Goal: Information Seeking & Learning: Learn about a topic

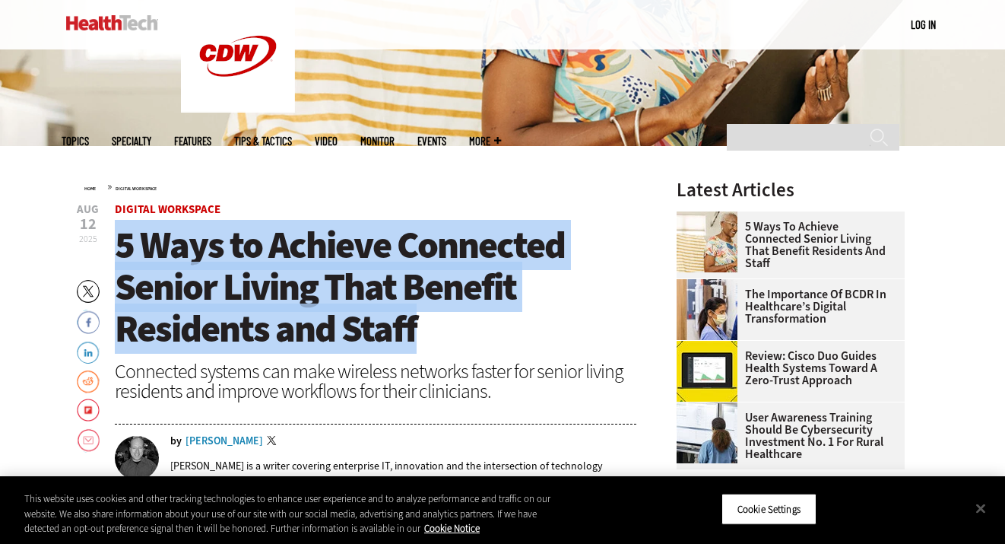
drag, startPoint x: 116, startPoint y: 243, endPoint x: 535, endPoint y: 325, distance: 426.8
click at [535, 325] on h1 "5 Ways to Achieve Connected Senior Living That Benefit Residents and Staff" at bounding box center [376, 286] width 522 height 125
copy span "5 Ways to Achieve Connected Senior Living That Benefit Residents and Staff"
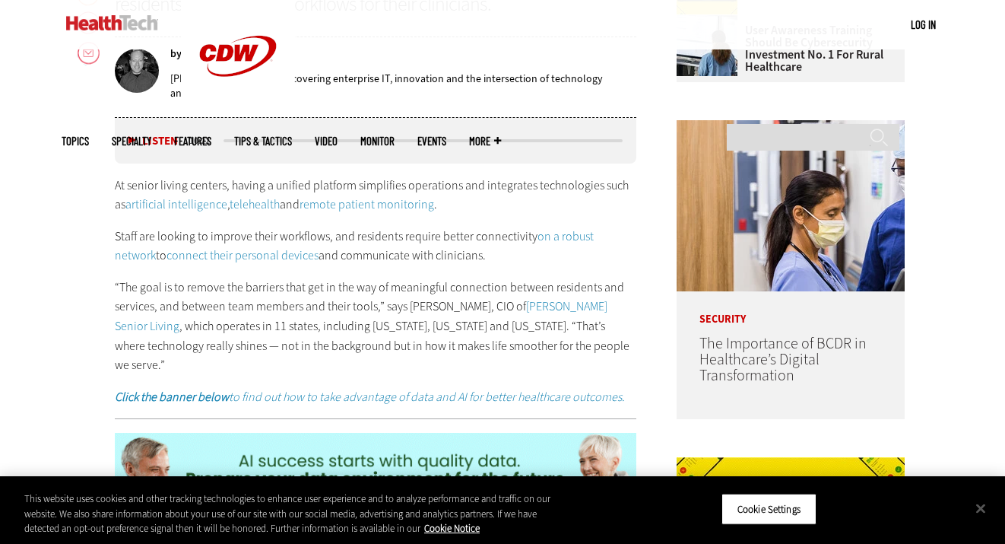
scroll to position [740, 0]
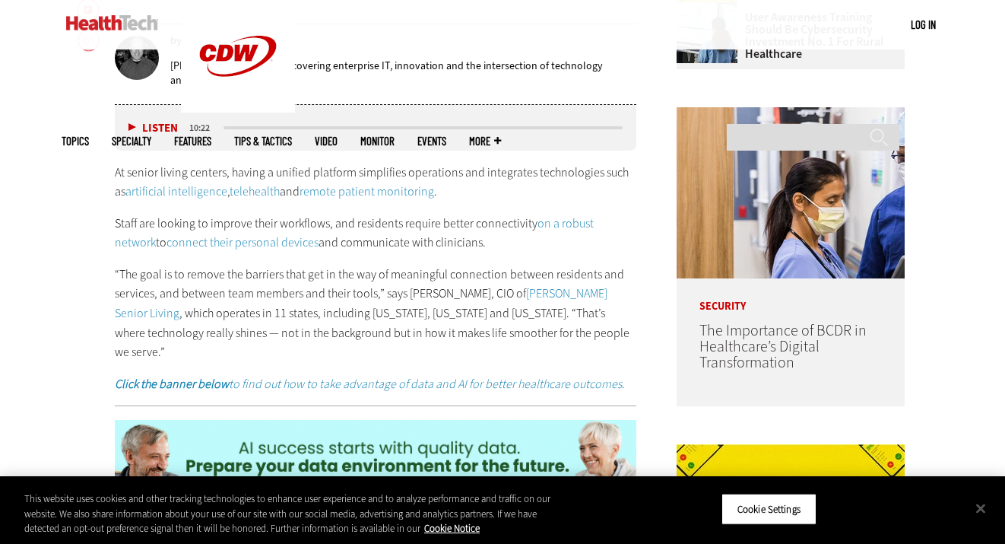
drag, startPoint x: 116, startPoint y: 175, endPoint x: 498, endPoint y: 186, distance: 381.9
click at [498, 186] on p "At senior living centers, having a unified platform simplifies operations and i…" at bounding box center [376, 182] width 522 height 39
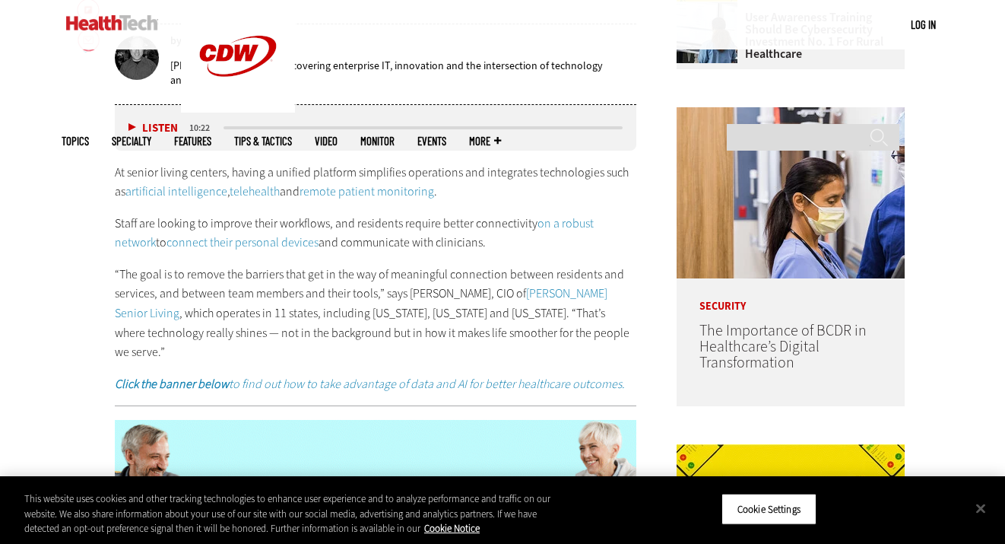
copy p "At senior living centers, having a unified platform simplifies operations and i…"
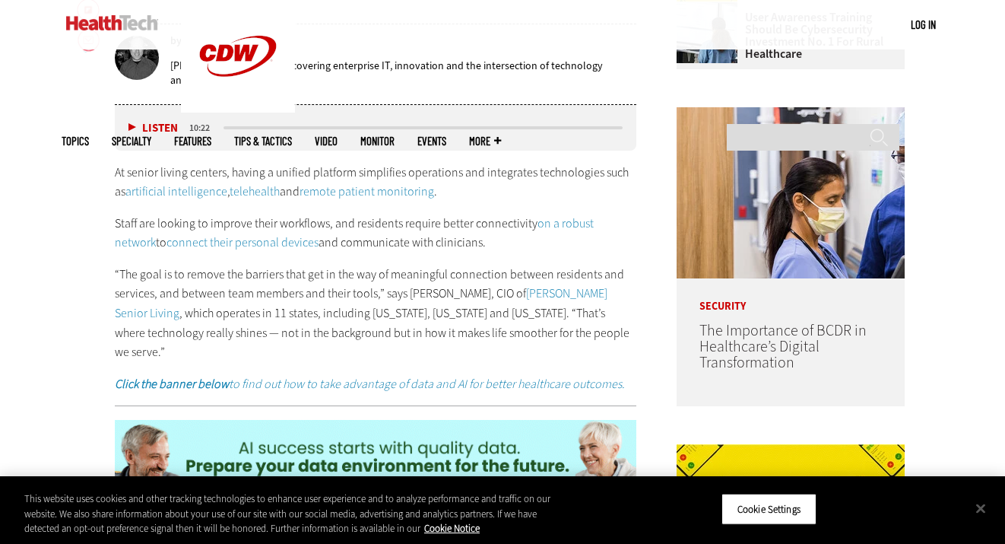
drag, startPoint x: 150, startPoint y: 224, endPoint x: 456, endPoint y: 235, distance: 305.9
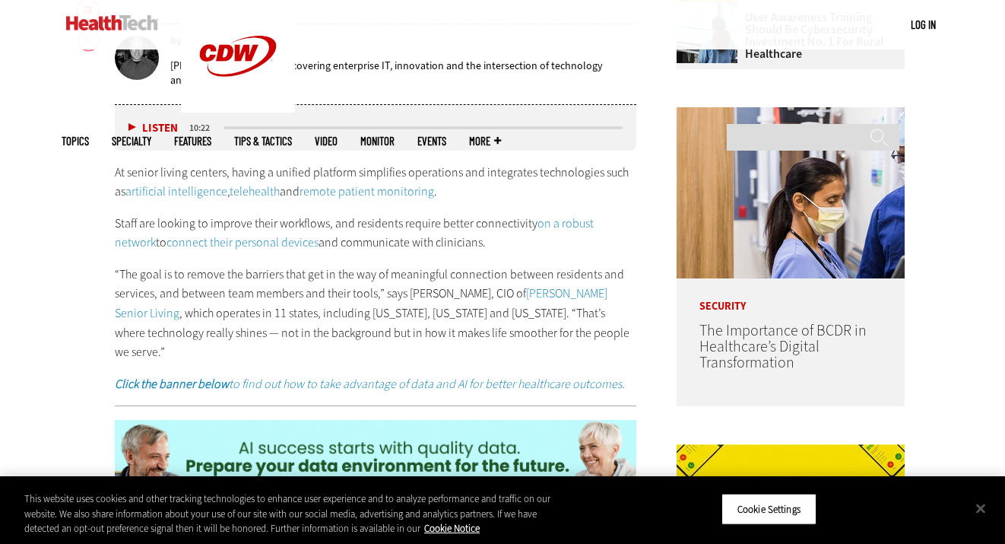
copy p "Staff are looking to improve their workflows, and residents require better conn…"
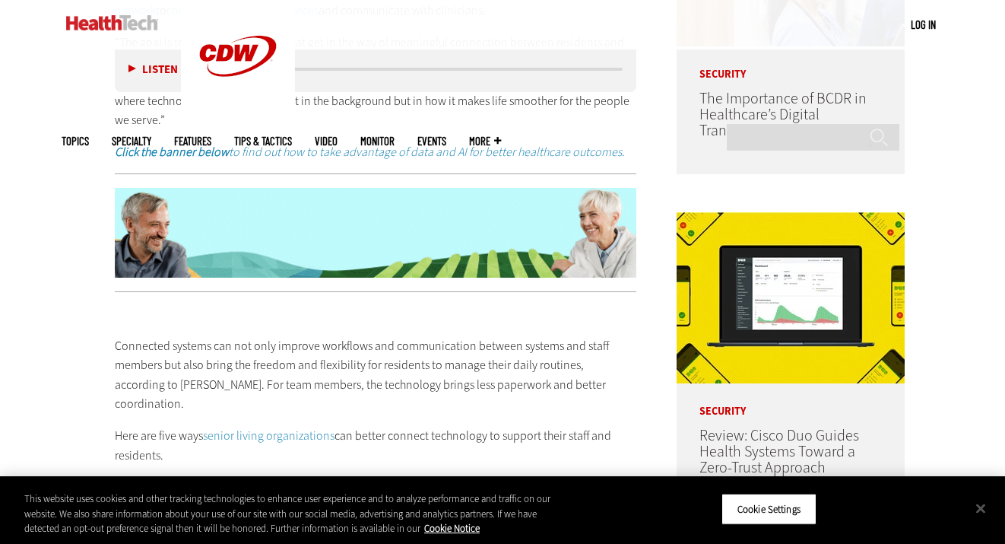
scroll to position [1099, 0]
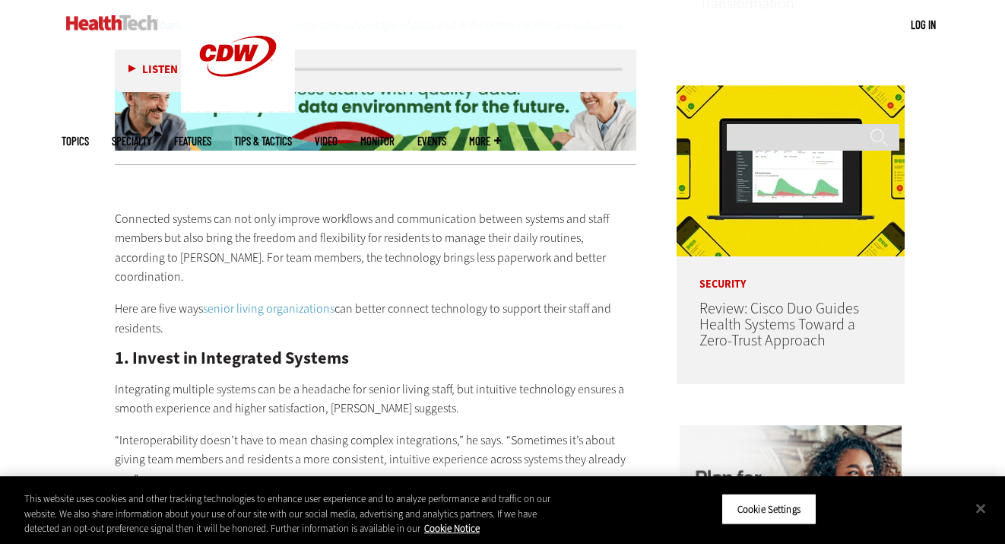
drag, startPoint x: 110, startPoint y: 264, endPoint x: 237, endPoint y: 274, distance: 127.4
copy p "Here are five ways senior living organizations can better connect technology to…"
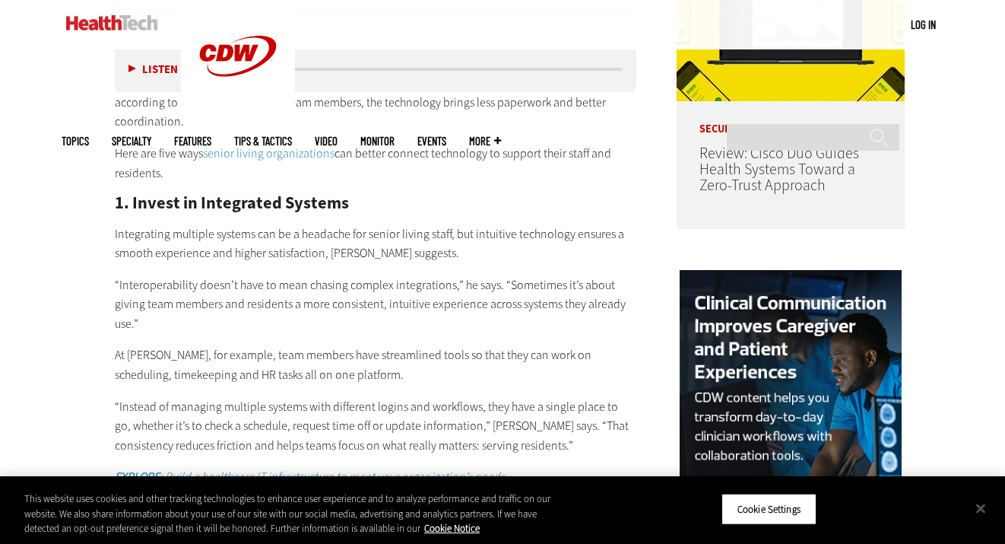
scroll to position [1256, 0]
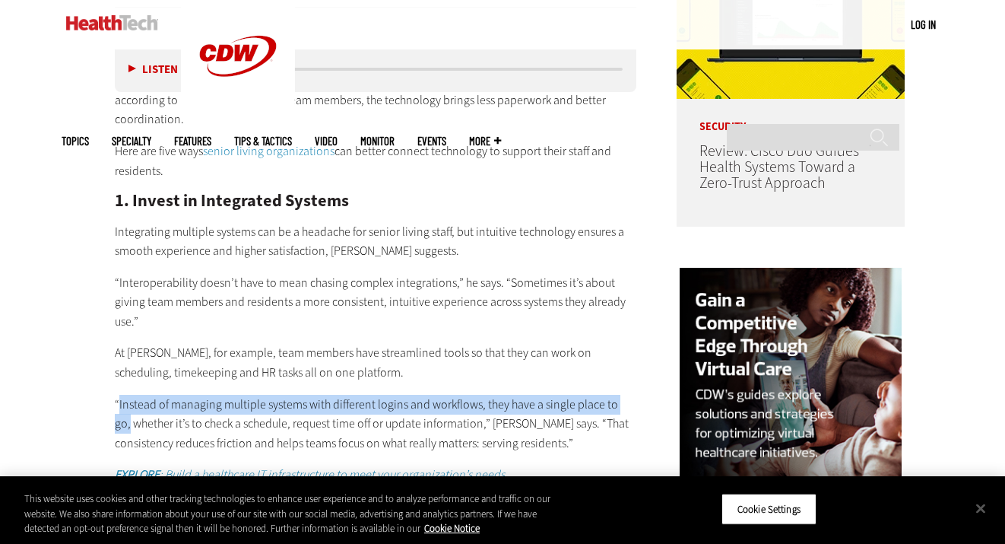
drag, startPoint x: 118, startPoint y: 353, endPoint x: 630, endPoint y: 351, distance: 512.5
click at [630, 395] on p "“Instead of managing multiple systems with different logins and workflows, they…" at bounding box center [376, 424] width 522 height 59
click at [459, 395] on p "“Instead of managing multiple systems with different logins and workflows, they…" at bounding box center [376, 424] width 522 height 59
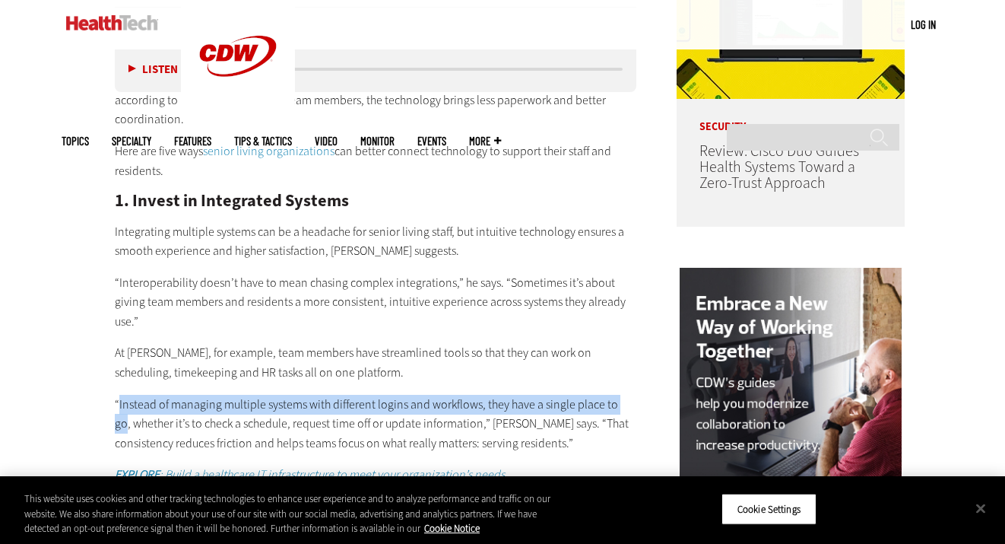
drag, startPoint x: 118, startPoint y: 356, endPoint x: 627, endPoint y: 351, distance: 508.8
click at [627, 395] on p "“Instead of managing multiple systems with different logins and workflows, they…" at bounding box center [376, 424] width 522 height 59
copy p "Instead of managing multiple systems with different logins and workflows, they …"
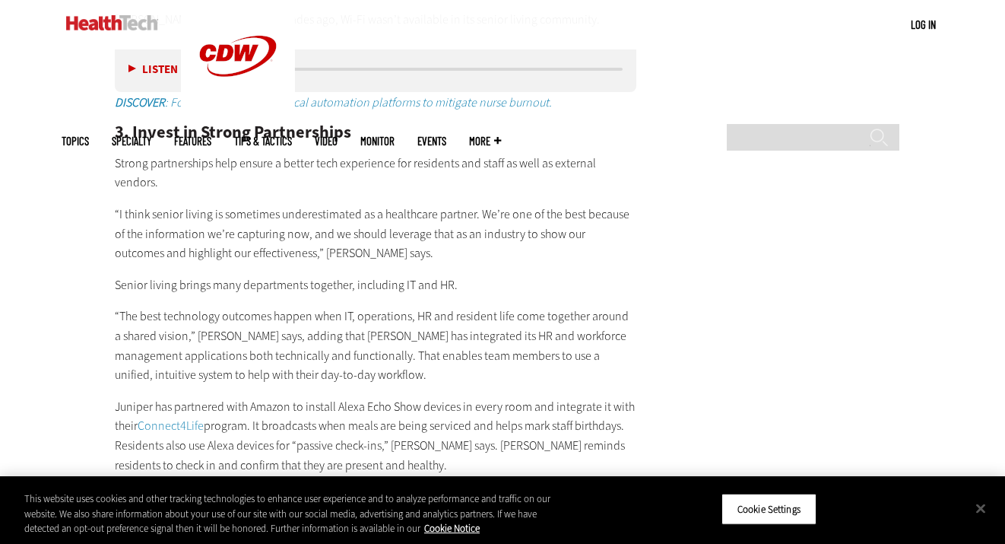
scroll to position [2710, 0]
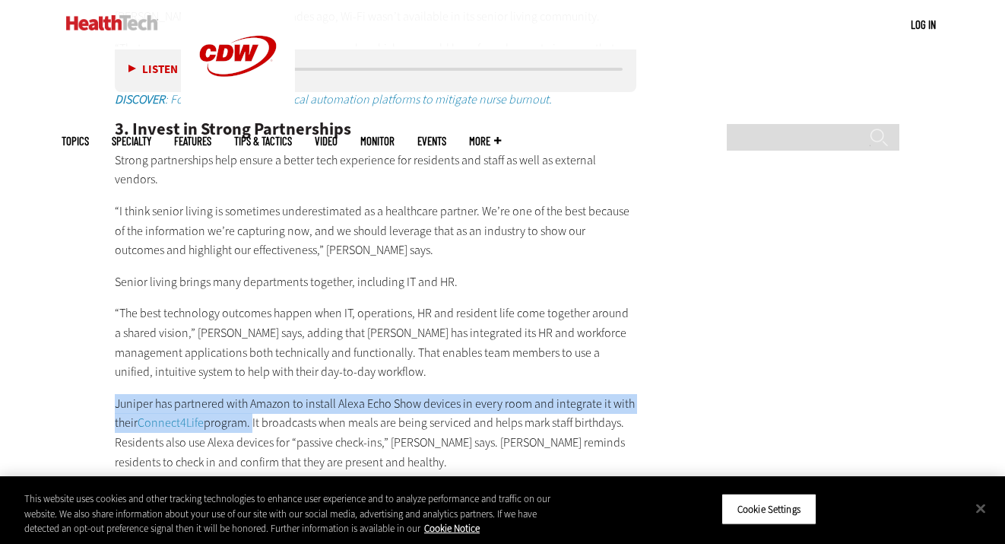
drag, startPoint x: 113, startPoint y: 333, endPoint x: 252, endPoint y: 356, distance: 140.3
copy p "Juniper has partnered with Amazon to install Alexa Echo Show devices in every r…"
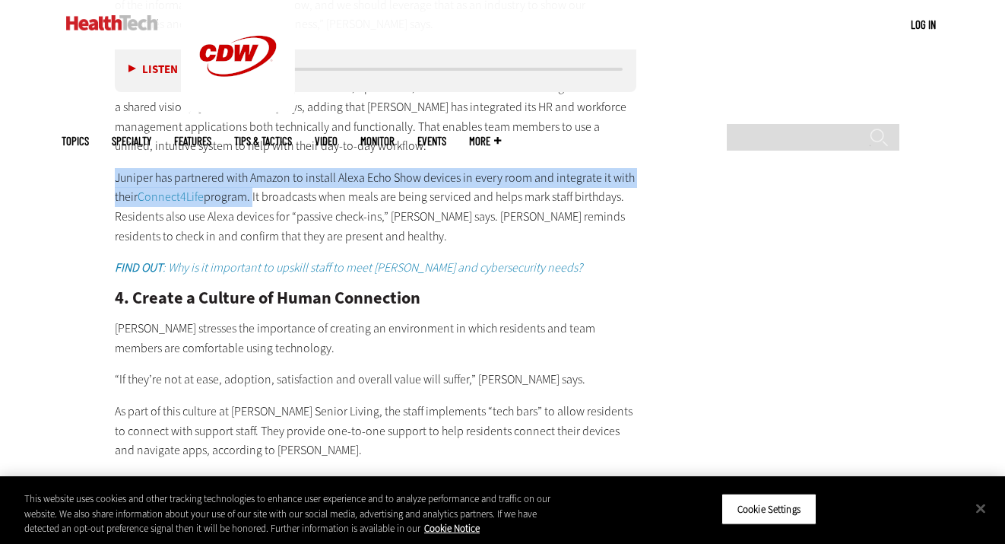
scroll to position [2967, 0]
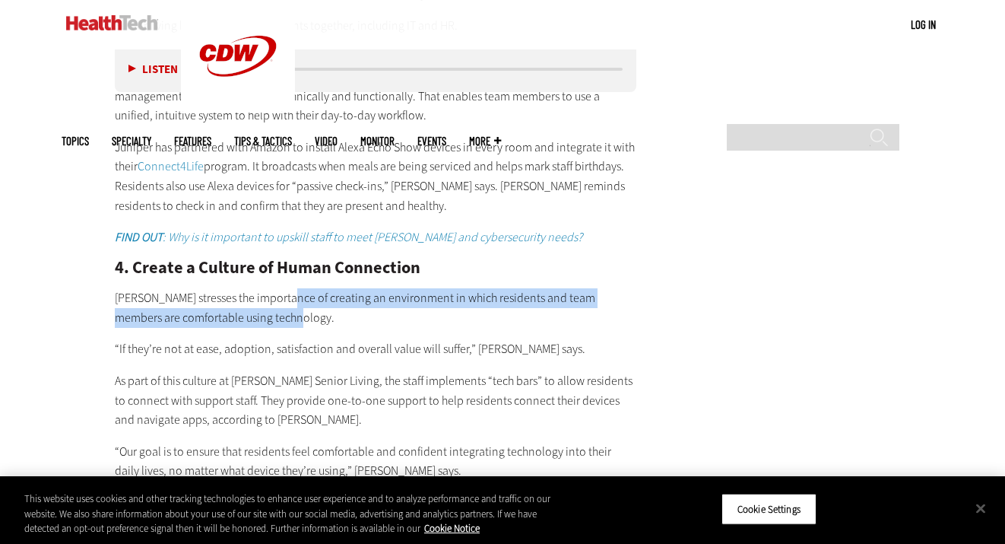
drag, startPoint x: 278, startPoint y: 225, endPoint x: 303, endPoint y: 245, distance: 31.9
click at [303, 288] on p "[PERSON_NAME] stresses the importance of creating an environment in which resid…" at bounding box center [376, 307] width 522 height 39
copy p "creating an environment in which residents and team members are comfortable usi…"
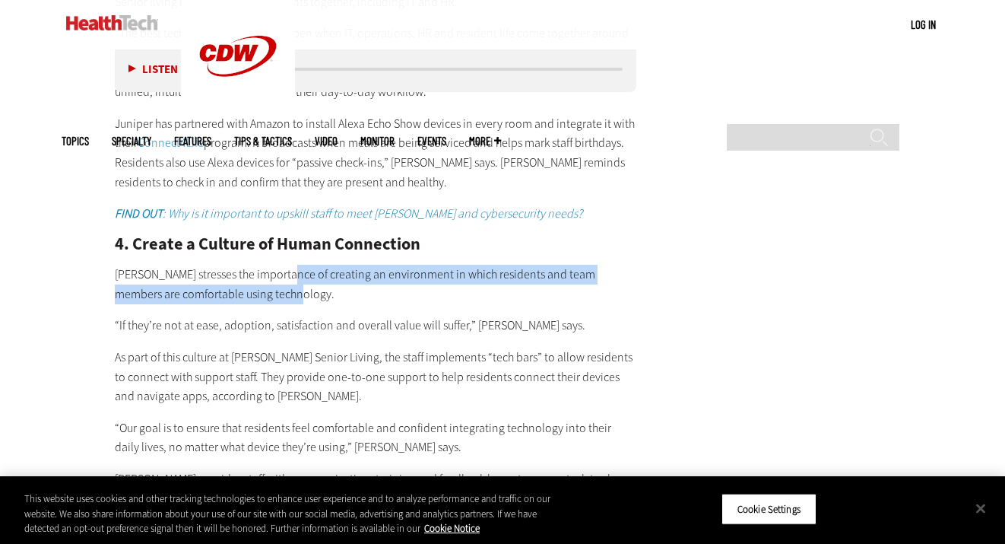
scroll to position [2992, 0]
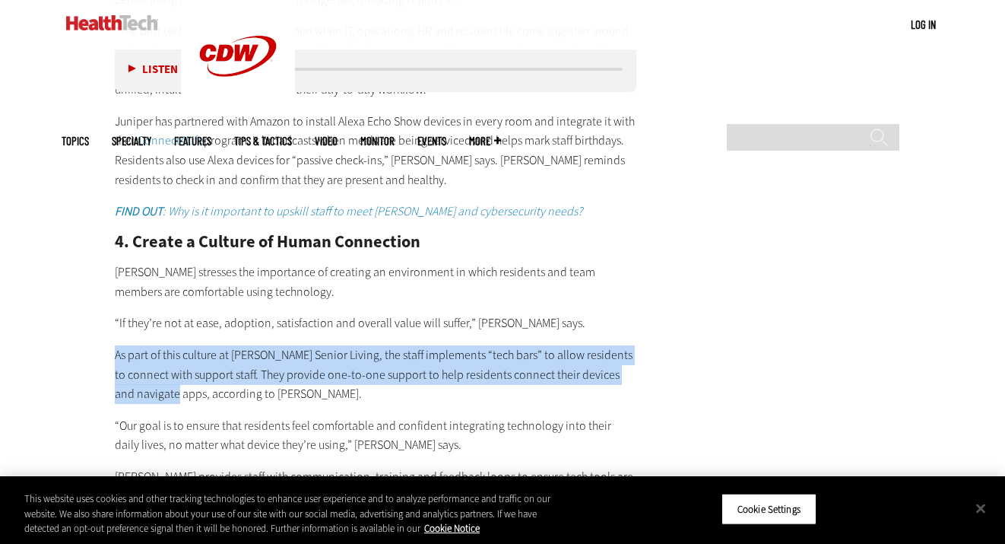
drag, startPoint x: 116, startPoint y: 279, endPoint x: 183, endPoint y: 322, distance: 80.4
click at [183, 345] on p "As part of this culture at [PERSON_NAME] Senior Living, the staff implements “t…" at bounding box center [376, 374] width 522 height 59
copy p "As part of this culture at [PERSON_NAME] Senior Living, the staff implements “t…"
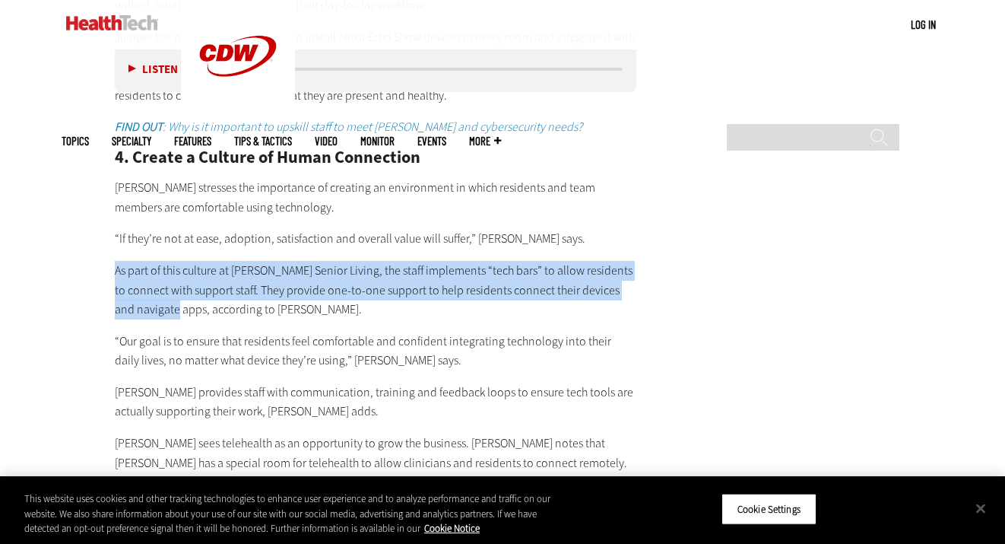
scroll to position [3080, 0]
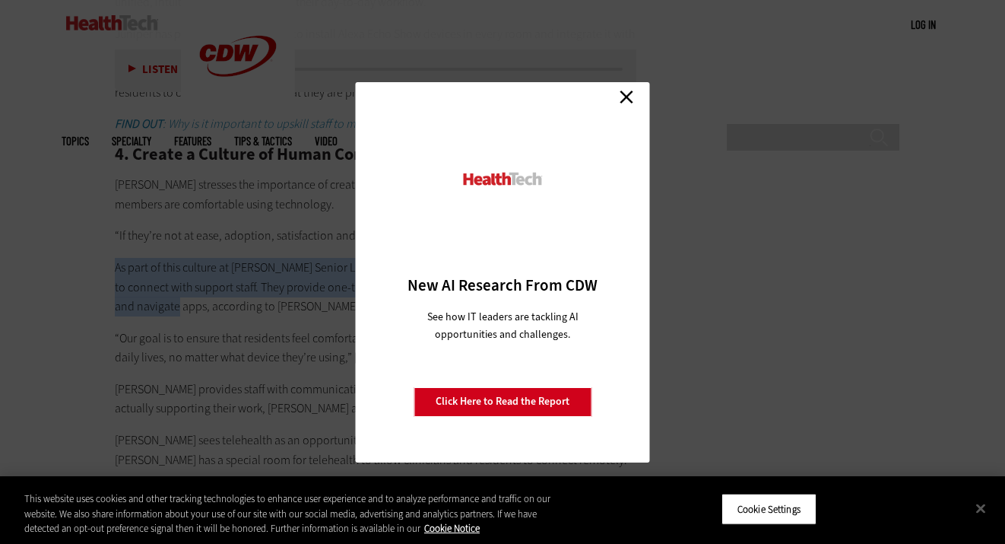
click at [626, 97] on link "Close" at bounding box center [626, 97] width 23 height 23
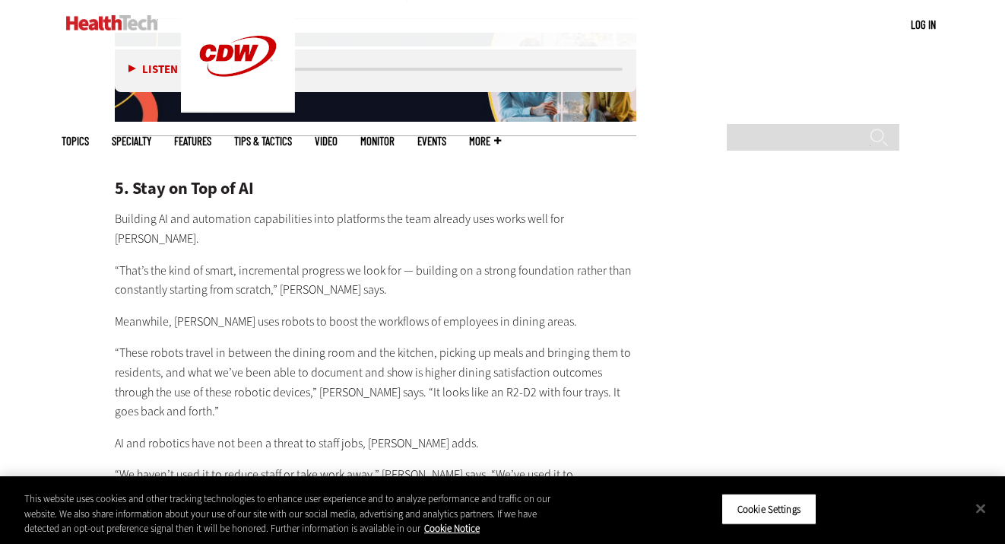
scroll to position [3575, 0]
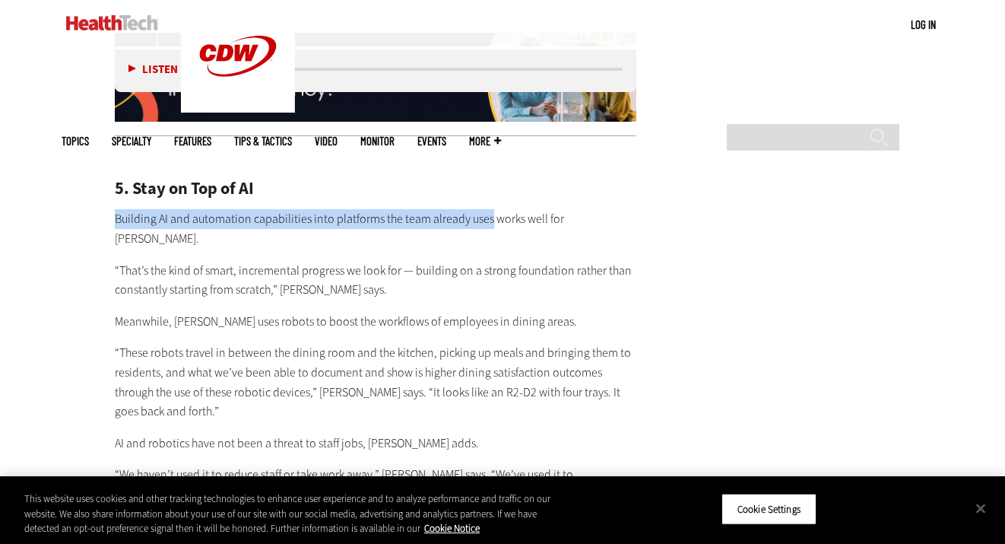
drag, startPoint x: 114, startPoint y: 141, endPoint x: 487, endPoint y: 141, distance: 372.6
copy p "Building AI and automation capabilities into platforms the team already uses"
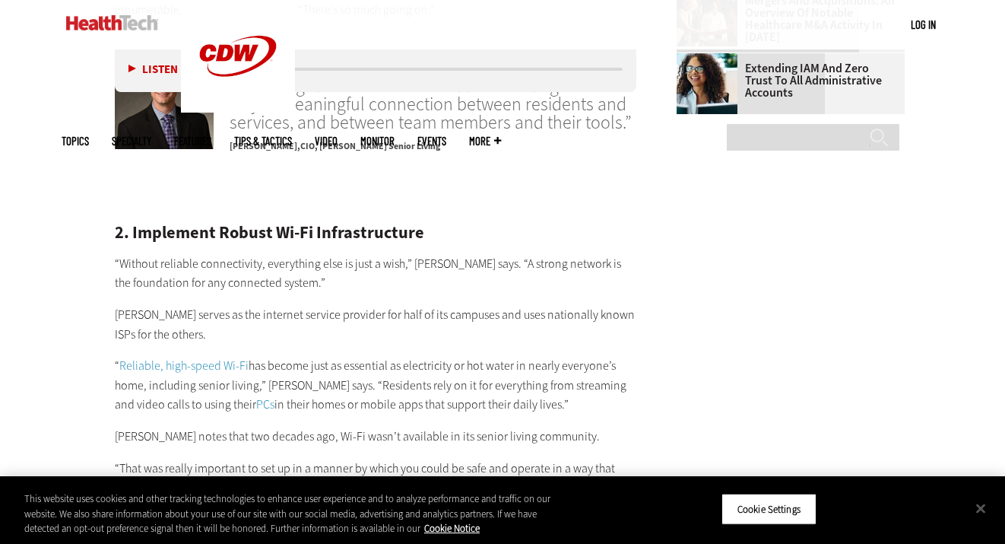
scroll to position [2301, 0]
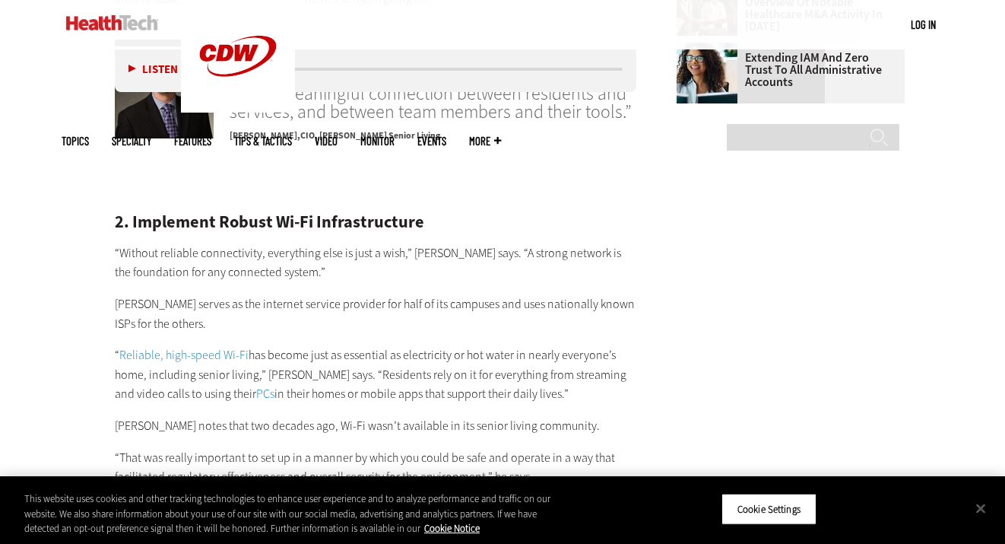
click at [116, 294] on p "[PERSON_NAME] serves as the internet service provider for half of its campuses …" at bounding box center [376, 313] width 522 height 39
